Goal: Task Accomplishment & Management: Manage account settings

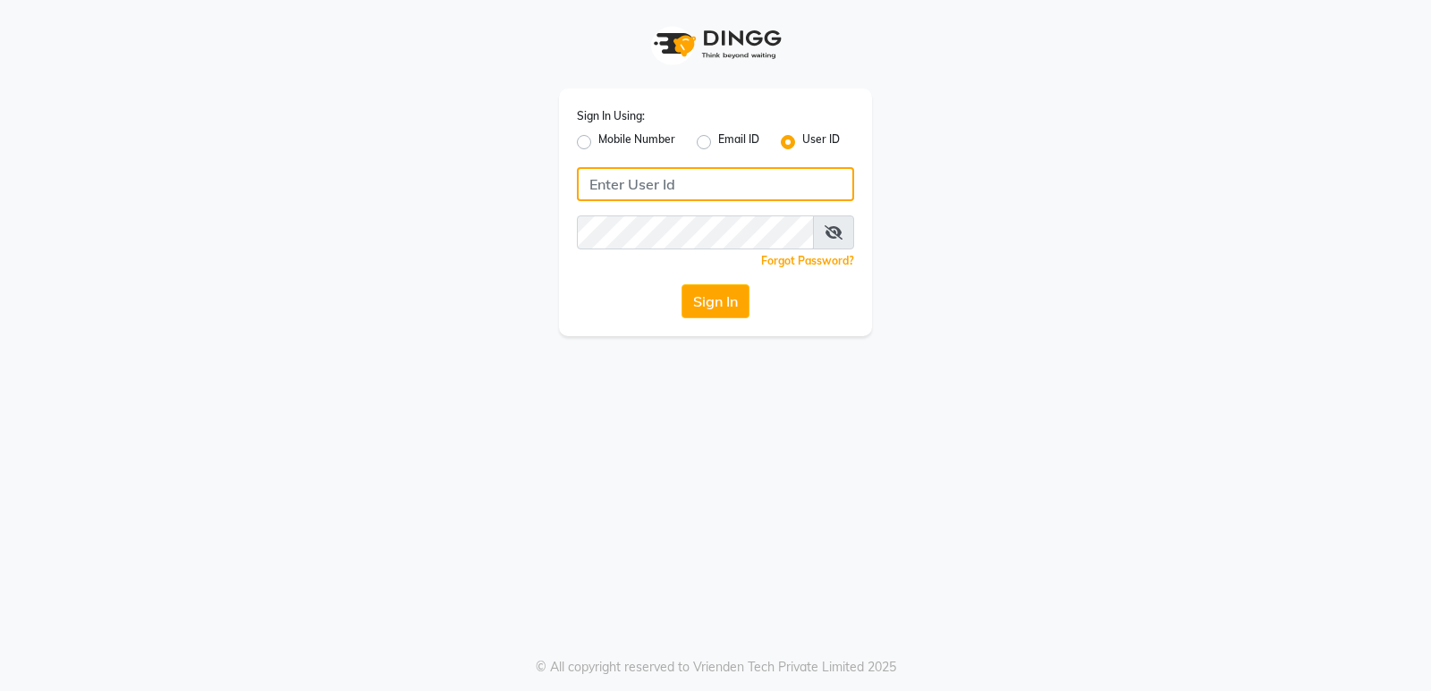
click at [694, 188] on input "Username" at bounding box center [715, 184] width 277 height 34
type input "vogue21"
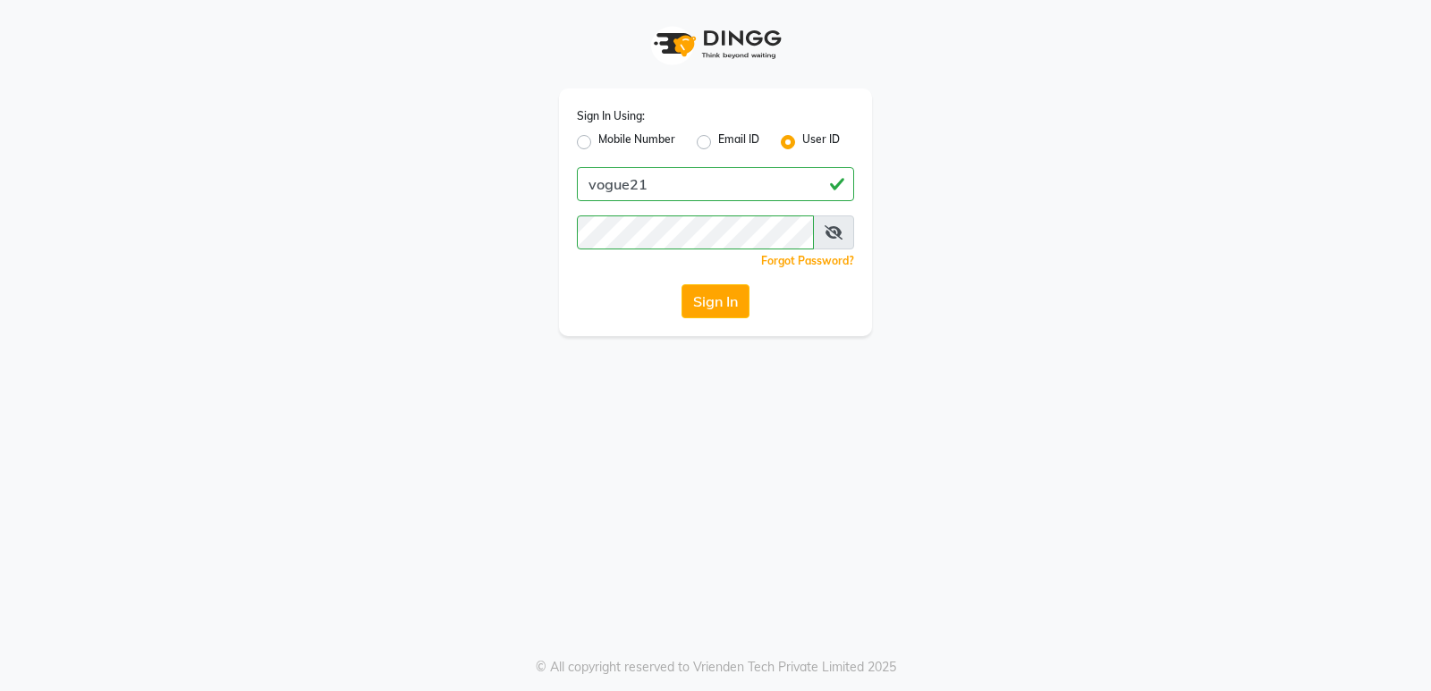
click at [832, 237] on icon at bounding box center [833, 232] width 18 height 14
click at [734, 303] on button "Sign In" at bounding box center [715, 301] width 68 height 34
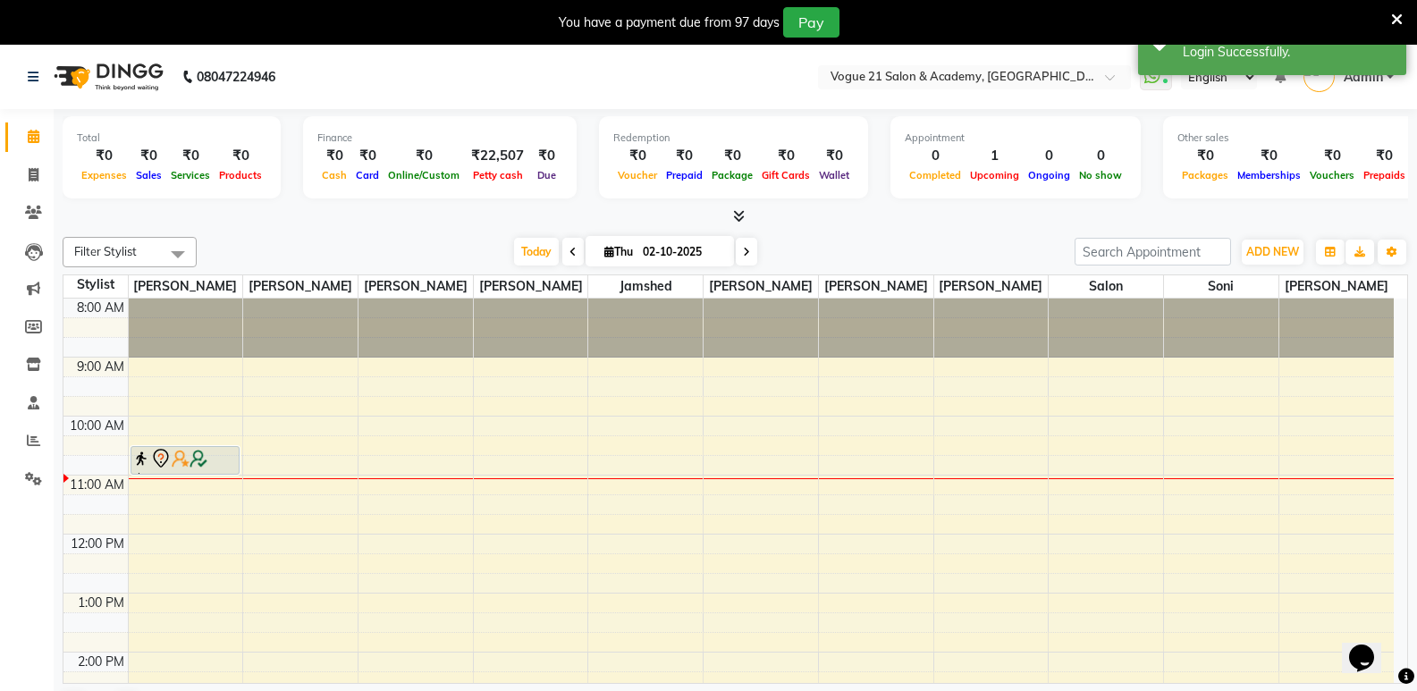
click at [1395, 23] on icon at bounding box center [1397, 20] width 12 height 16
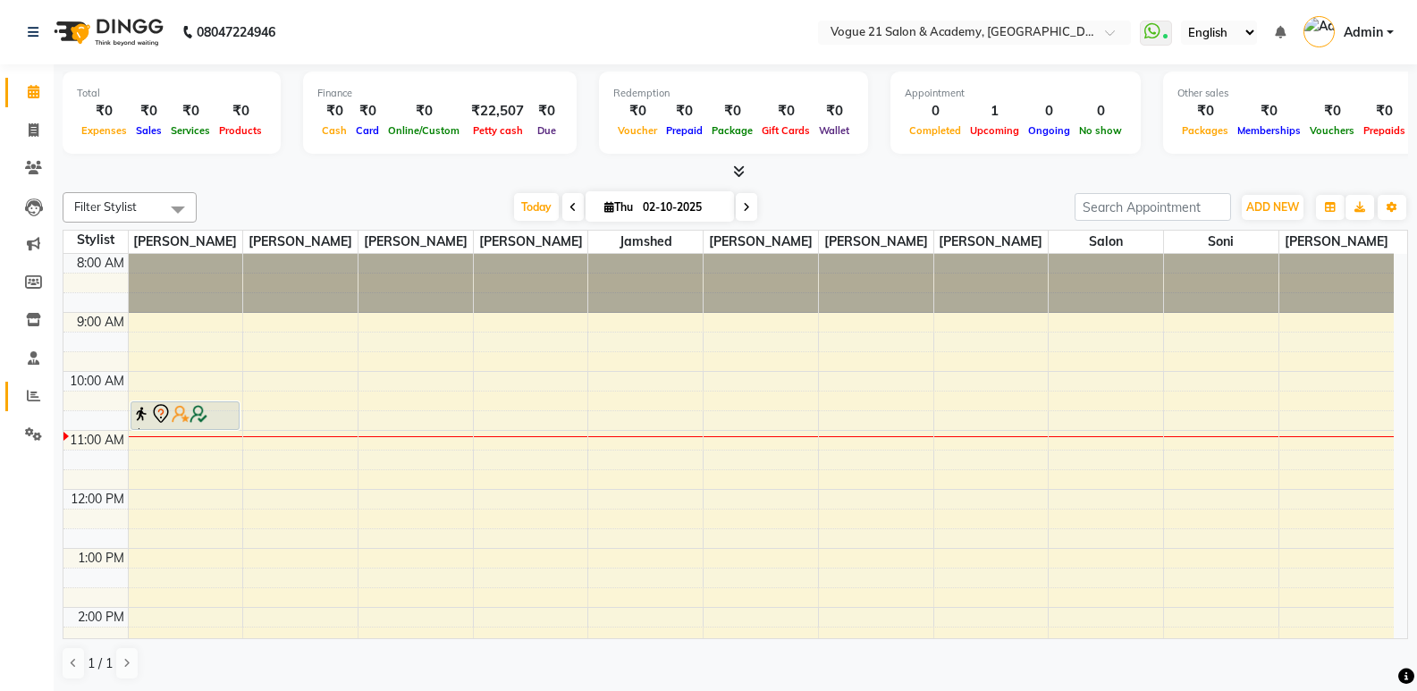
click at [30, 391] on icon at bounding box center [33, 395] width 13 height 13
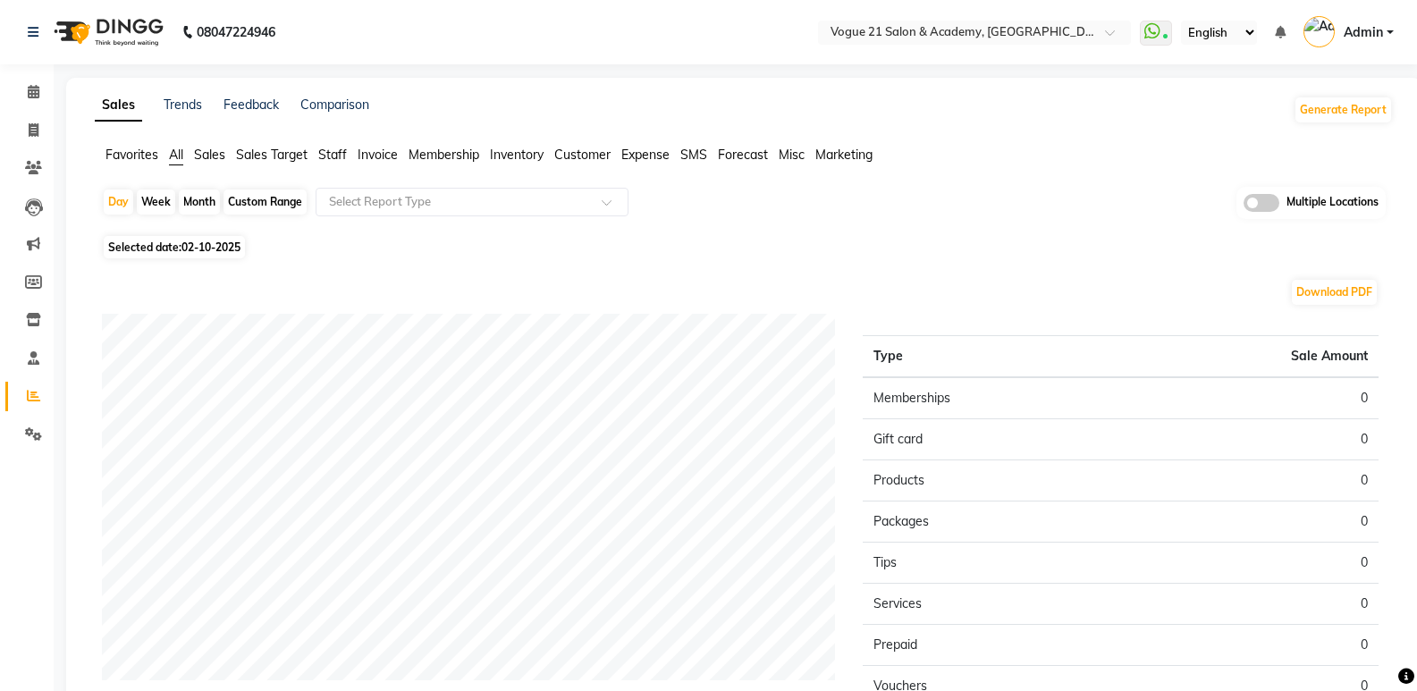
click at [190, 203] on div "Month" at bounding box center [199, 202] width 41 height 25
select select "10"
select select "2025"
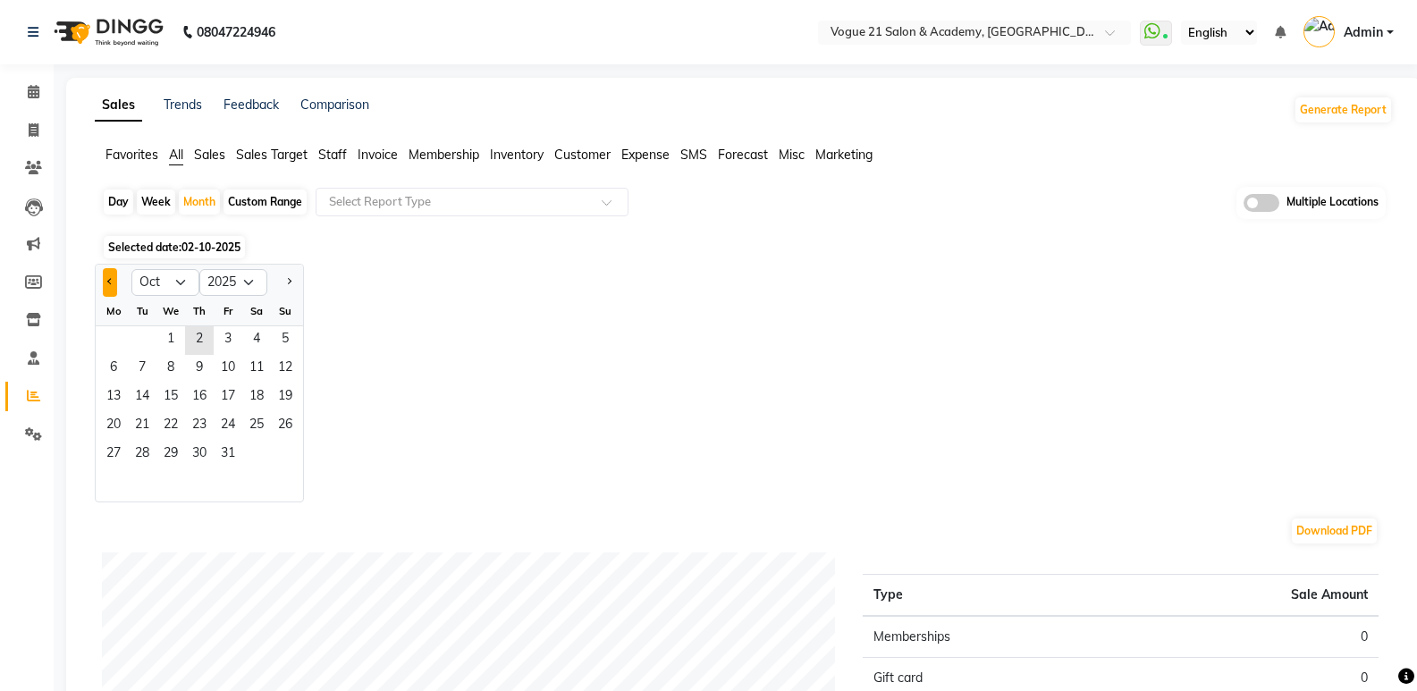
click at [110, 286] on button "Previous month" at bounding box center [110, 282] width 14 height 29
select select "9"
click at [202, 390] on span "18" at bounding box center [199, 398] width 29 height 29
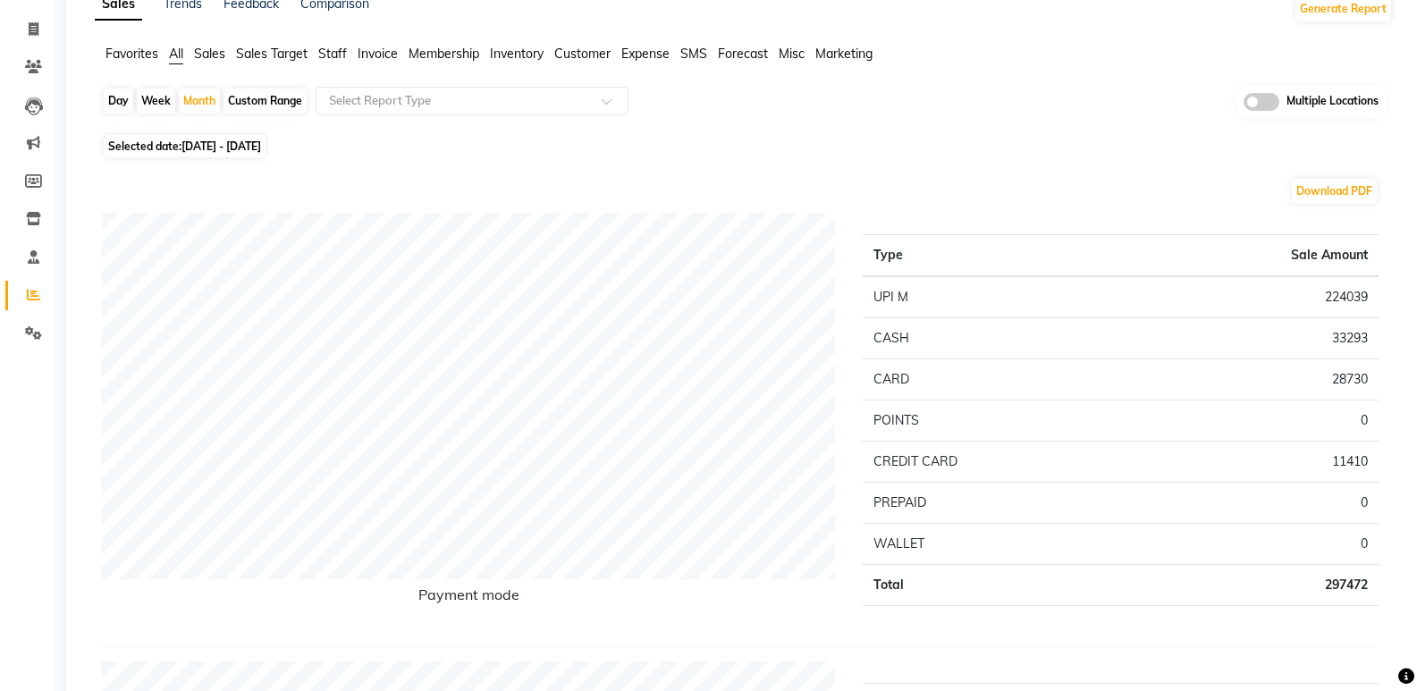
scroll to position [34, 0]
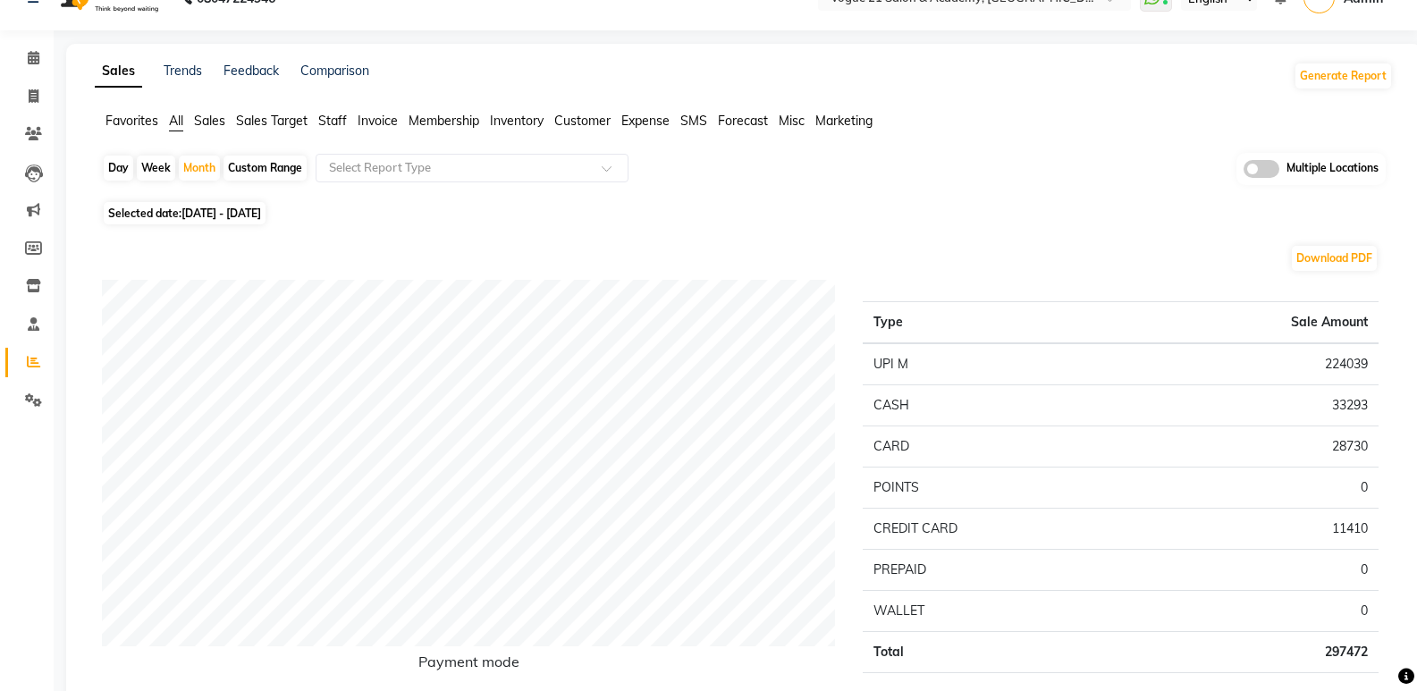
click at [327, 115] on span "Staff" at bounding box center [332, 121] width 29 height 16
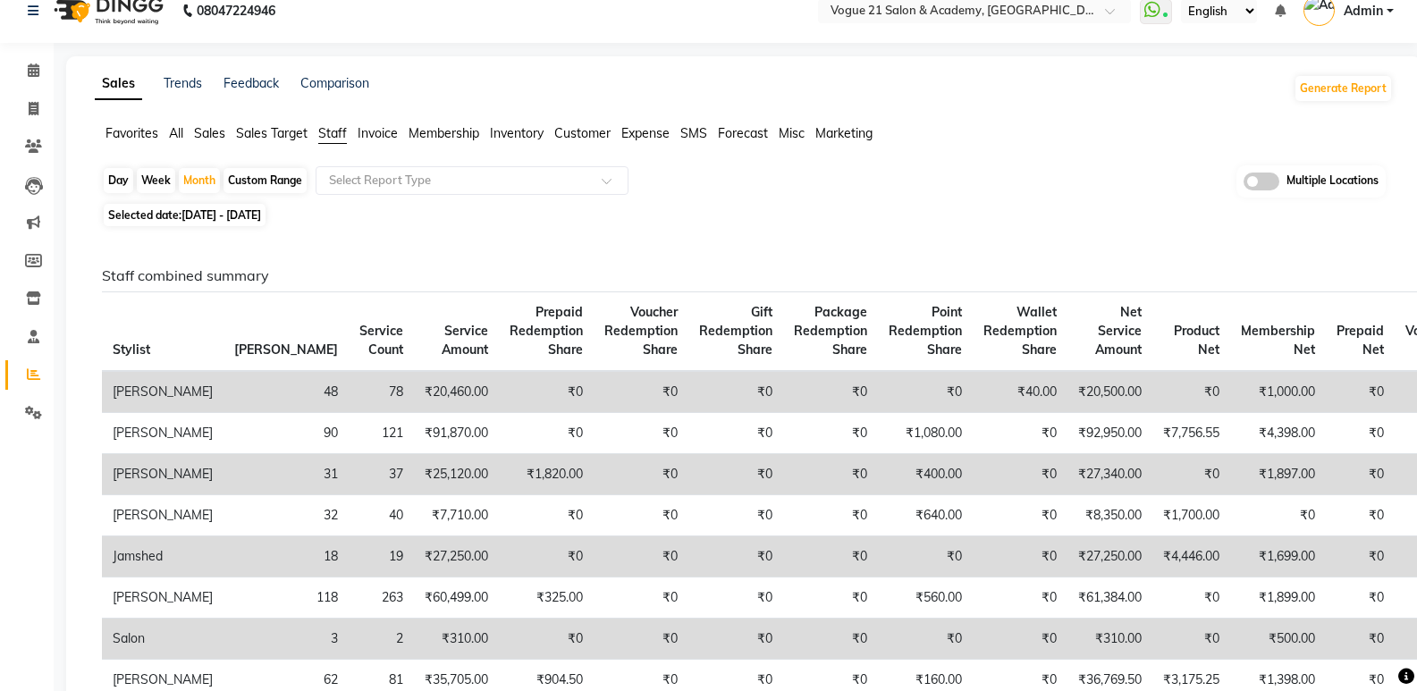
scroll to position [0, 0]
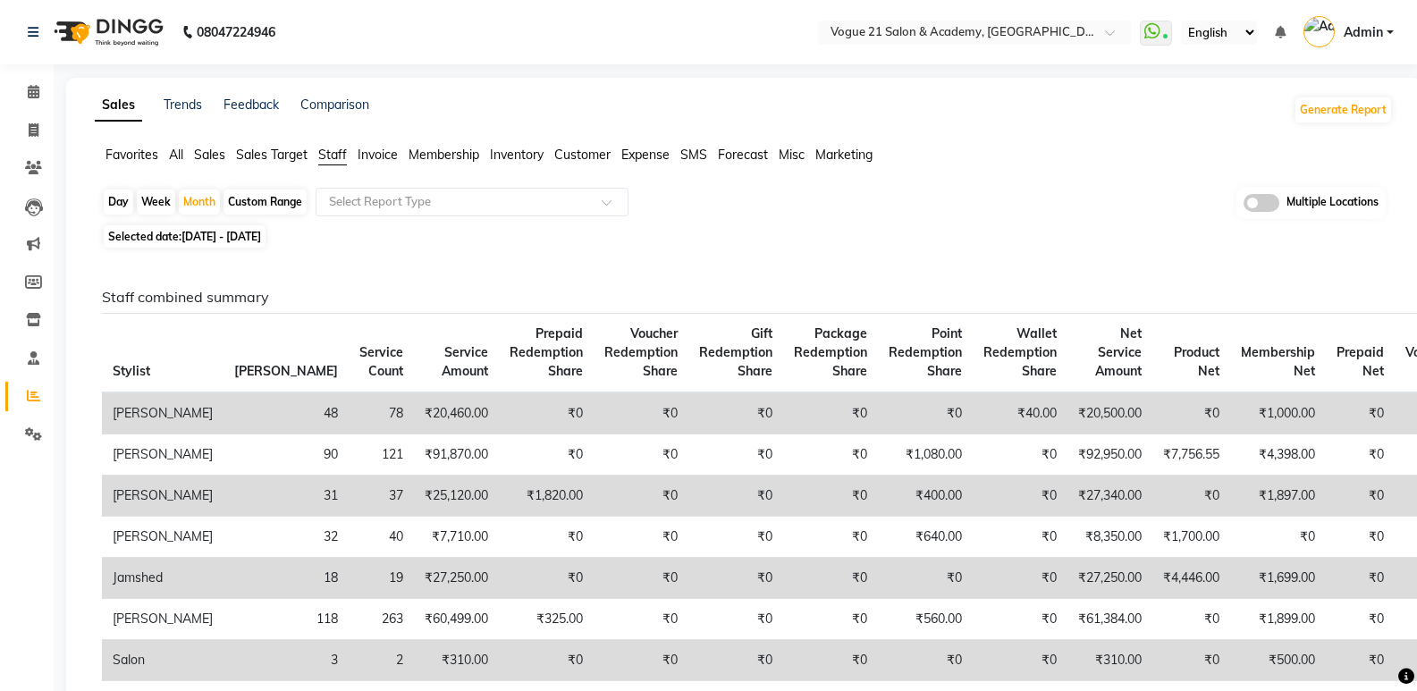
click at [181, 158] on span "All" at bounding box center [176, 155] width 14 height 16
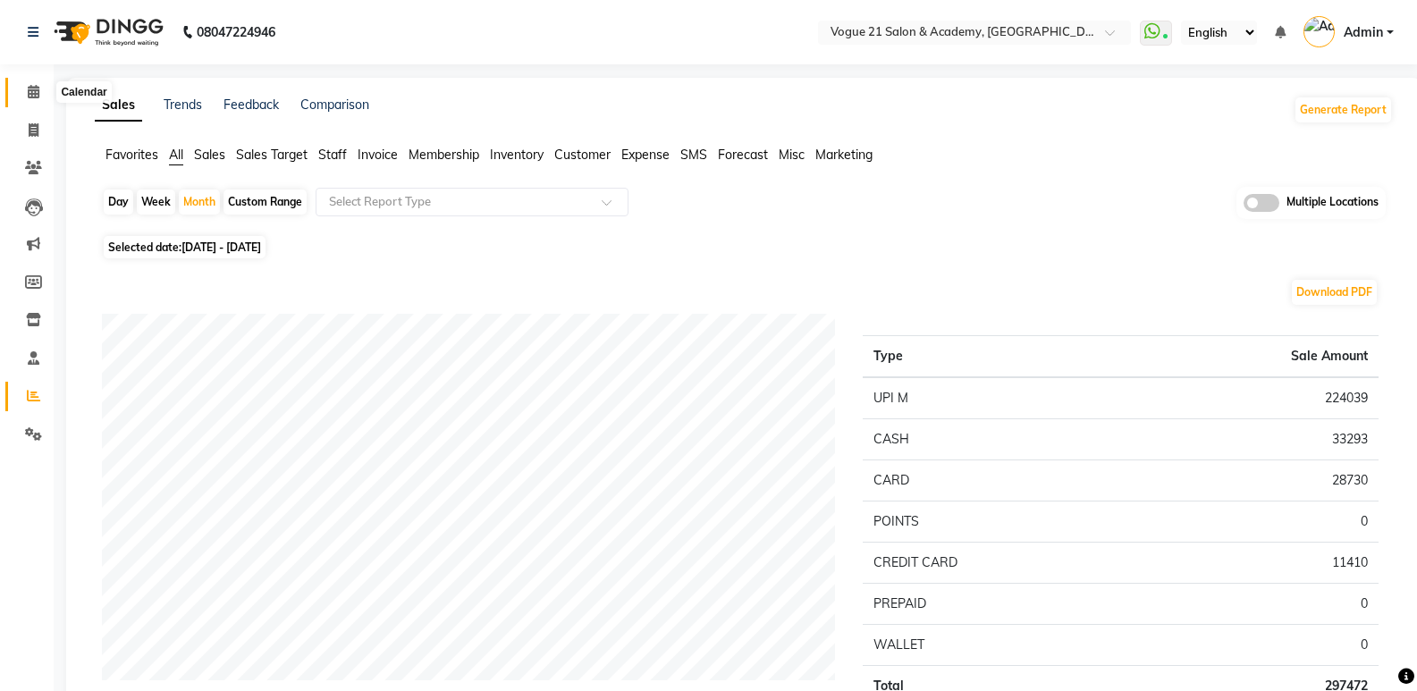
click at [28, 89] on icon at bounding box center [34, 91] width 12 height 13
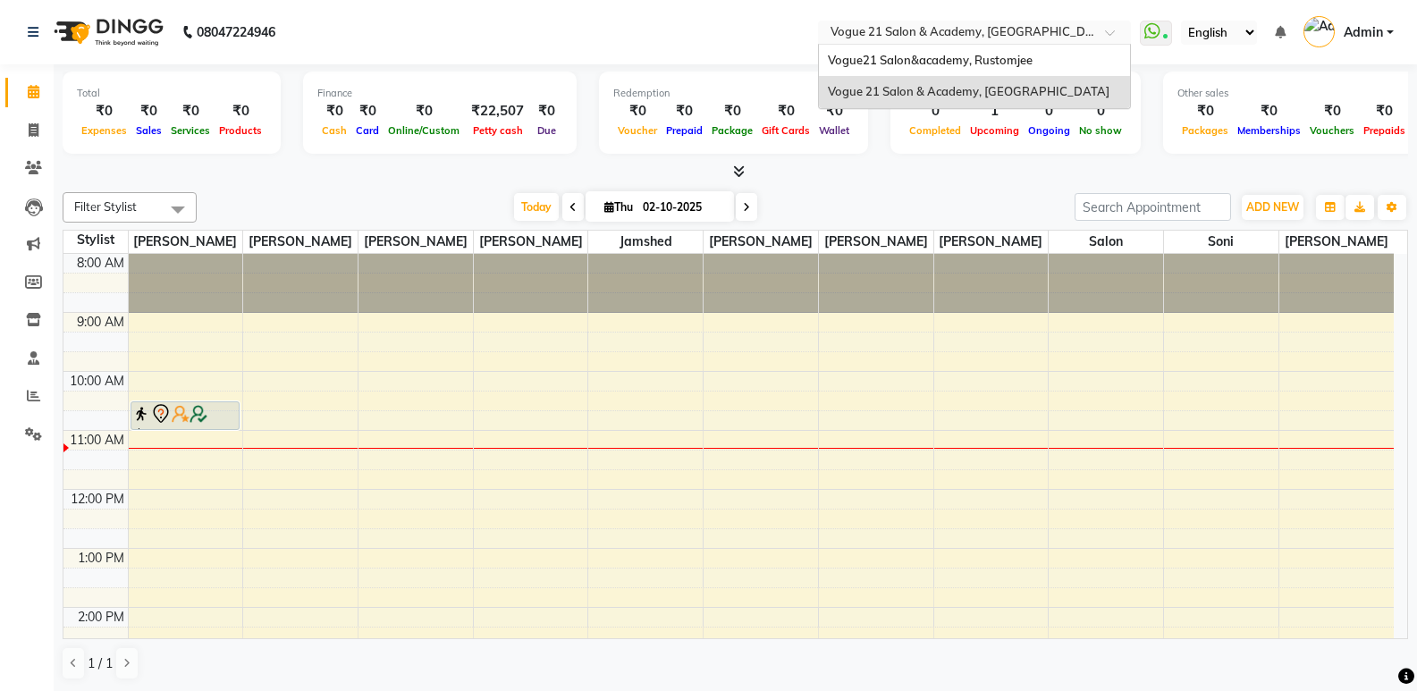
click at [1099, 31] on div at bounding box center [974, 34] width 313 height 18
click at [1016, 62] on span "Vogue21 Salon&academy, Rustomjee" at bounding box center [930, 60] width 205 height 14
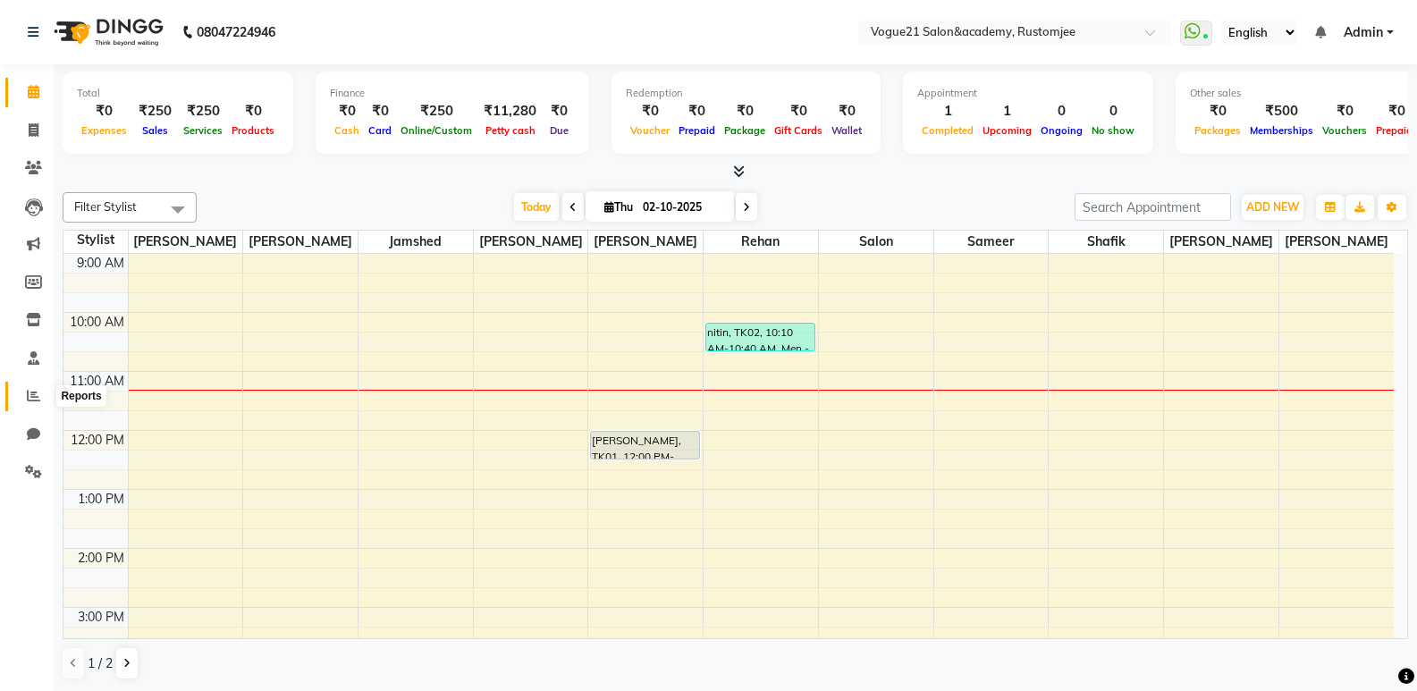
click at [34, 397] on icon at bounding box center [33, 395] width 13 height 13
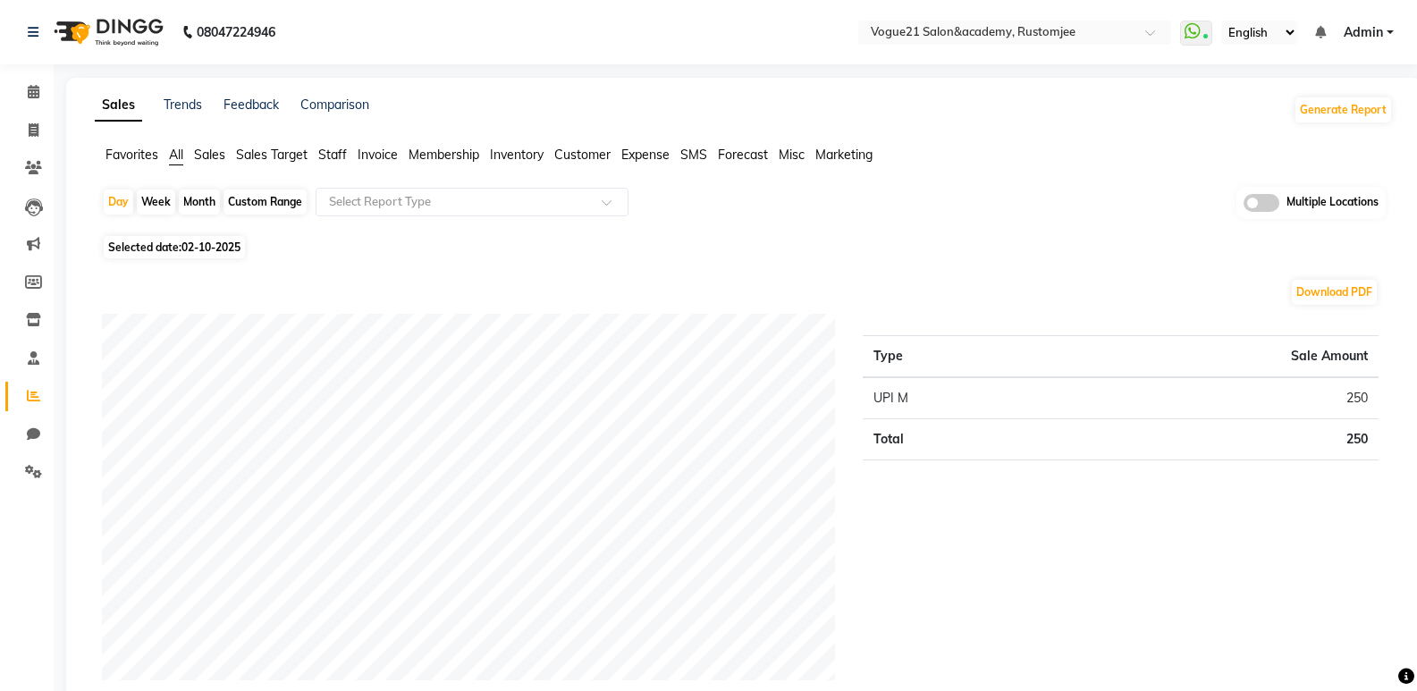
click at [196, 207] on div "Month" at bounding box center [199, 202] width 41 height 25
select select "10"
select select "2025"
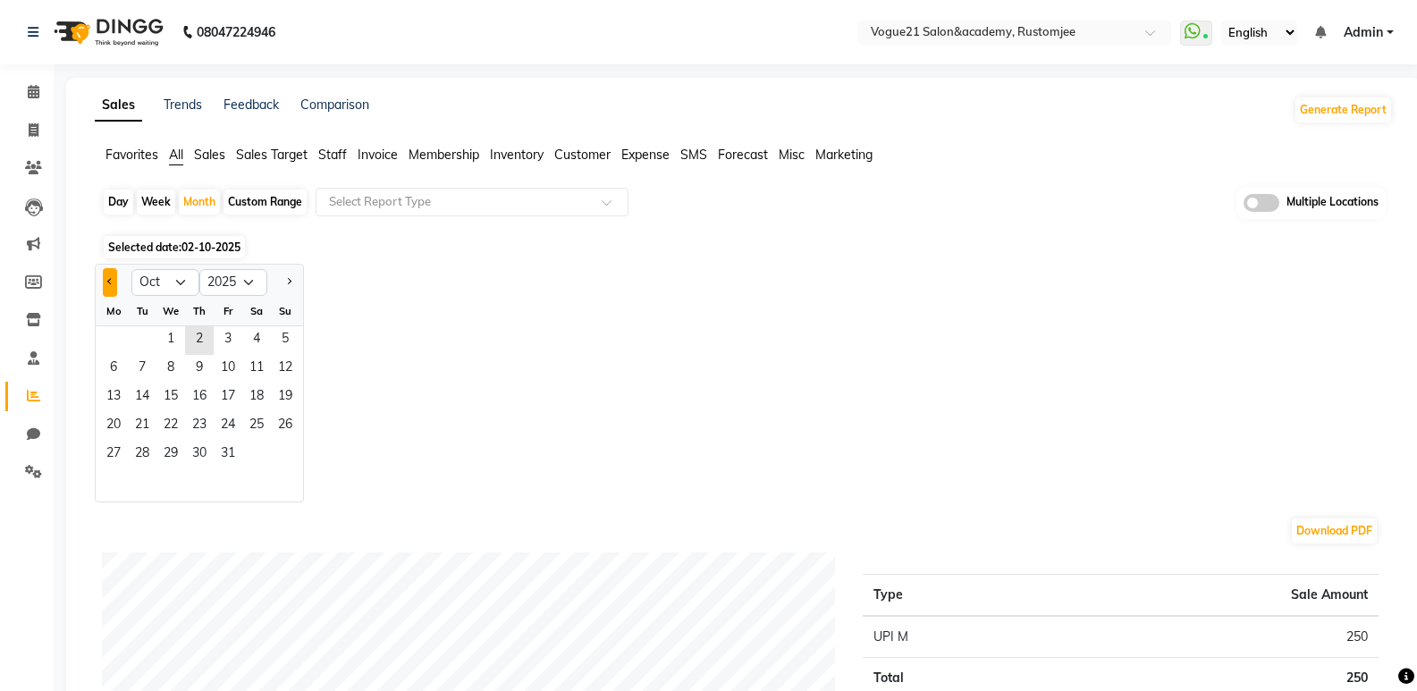
click at [114, 275] on button "Previous month" at bounding box center [110, 282] width 14 height 29
select select "9"
click at [190, 402] on span "18" at bounding box center [199, 398] width 29 height 29
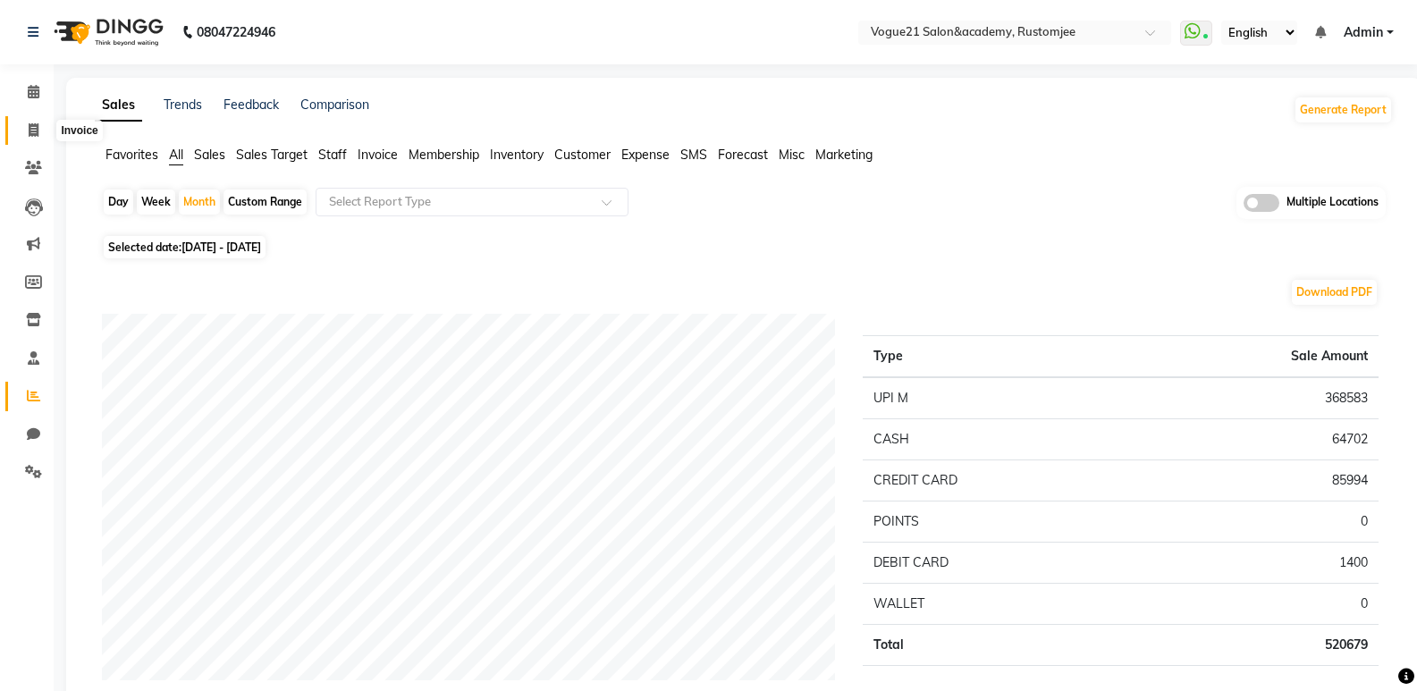
click at [30, 123] on icon at bounding box center [34, 129] width 10 height 13
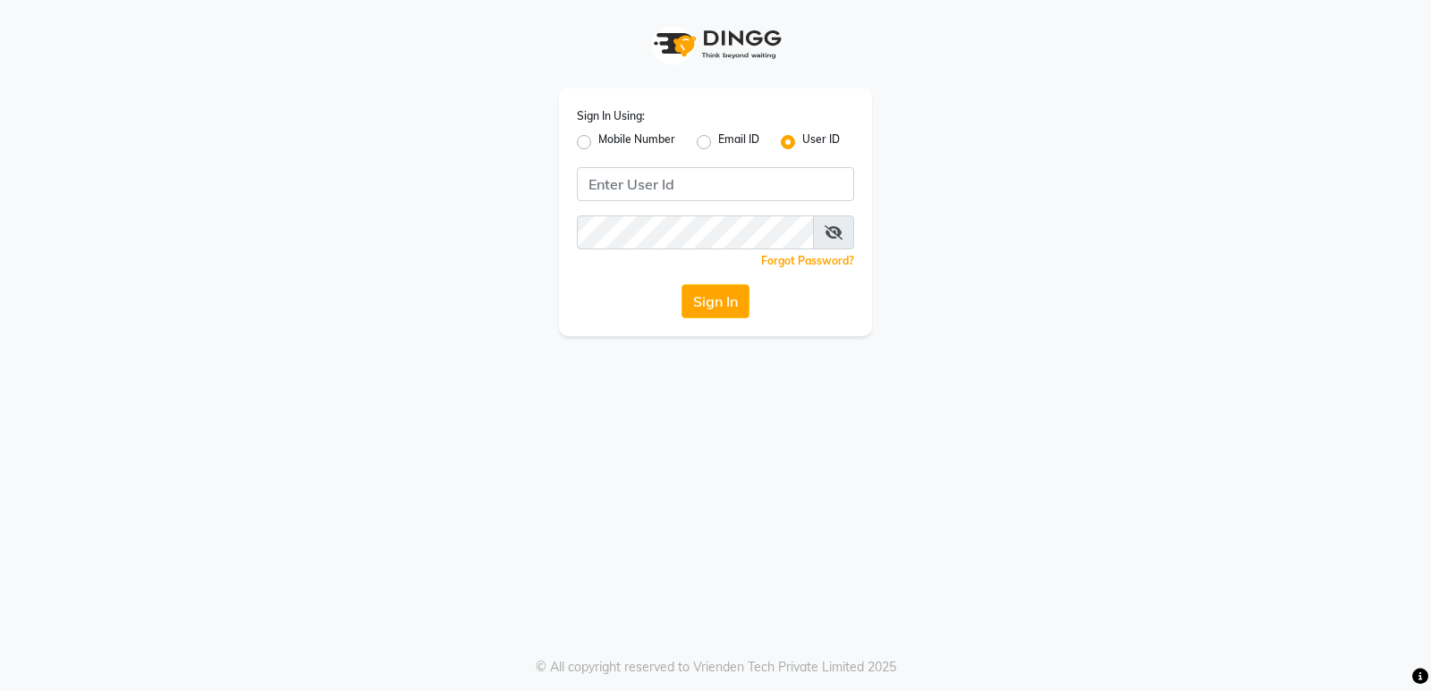
drag, startPoint x: 1292, startPoint y: 222, endPoint x: 1222, endPoint y: 341, distance: 137.9
click at [1270, 226] on app-login "Sign In Using: Mobile Number Email ID User ID Remember me Forgot Password? Sign…" at bounding box center [715, 168] width 1431 height 336
drag, startPoint x: 1222, startPoint y: 341, endPoint x: 1201, endPoint y: 379, distance: 44.0
click at [1200, 379] on div "Sign In Using: Mobile Number Email ID User ID Remember me Forgot Password? Sign…" at bounding box center [715, 345] width 1431 height 691
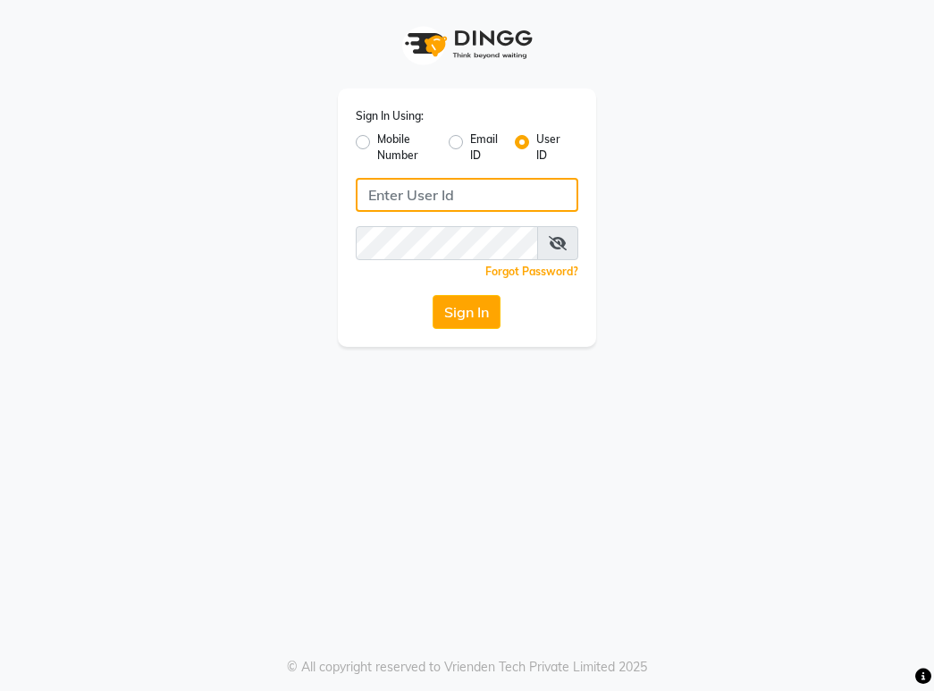
click at [456, 199] on input "Username" at bounding box center [468, 195] width 224 height 34
type input "vogue21"
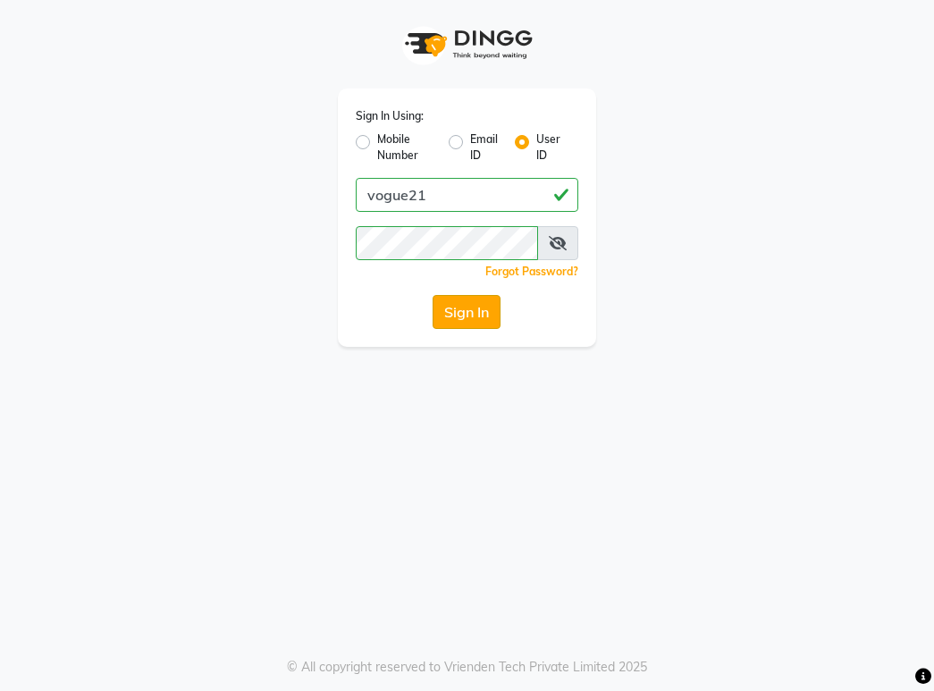
click at [470, 315] on button "Sign In" at bounding box center [467, 312] width 68 height 34
